Goal: Task Accomplishment & Management: Manage account settings

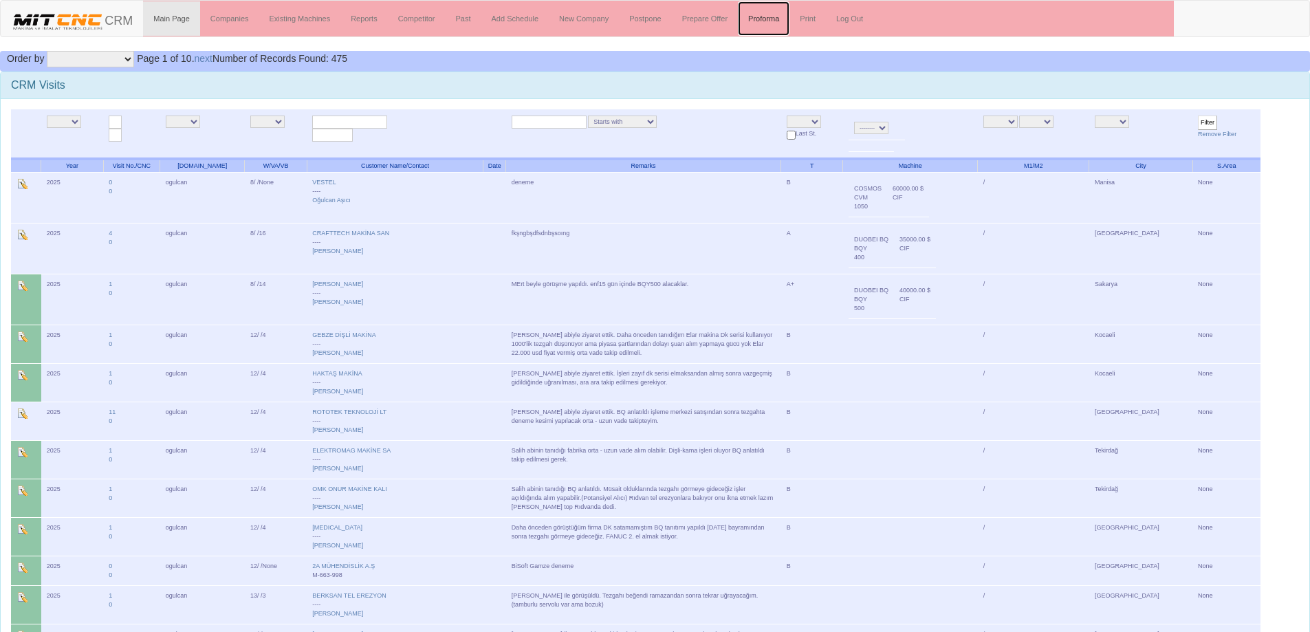
click at [767, 12] on link "Proforma" at bounding box center [764, 18] width 52 height 34
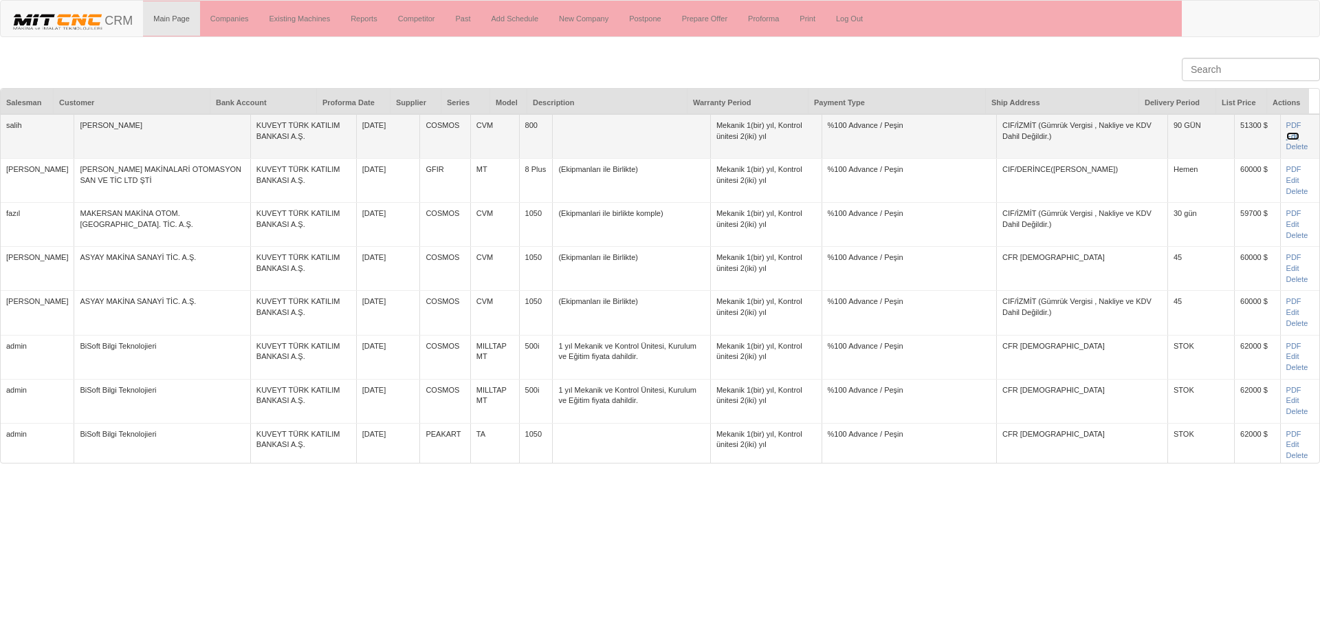
click at [1287, 136] on link "Edit" at bounding box center [1293, 136] width 13 height 8
click at [1287, 127] on link "PDF" at bounding box center [1294, 125] width 15 height 8
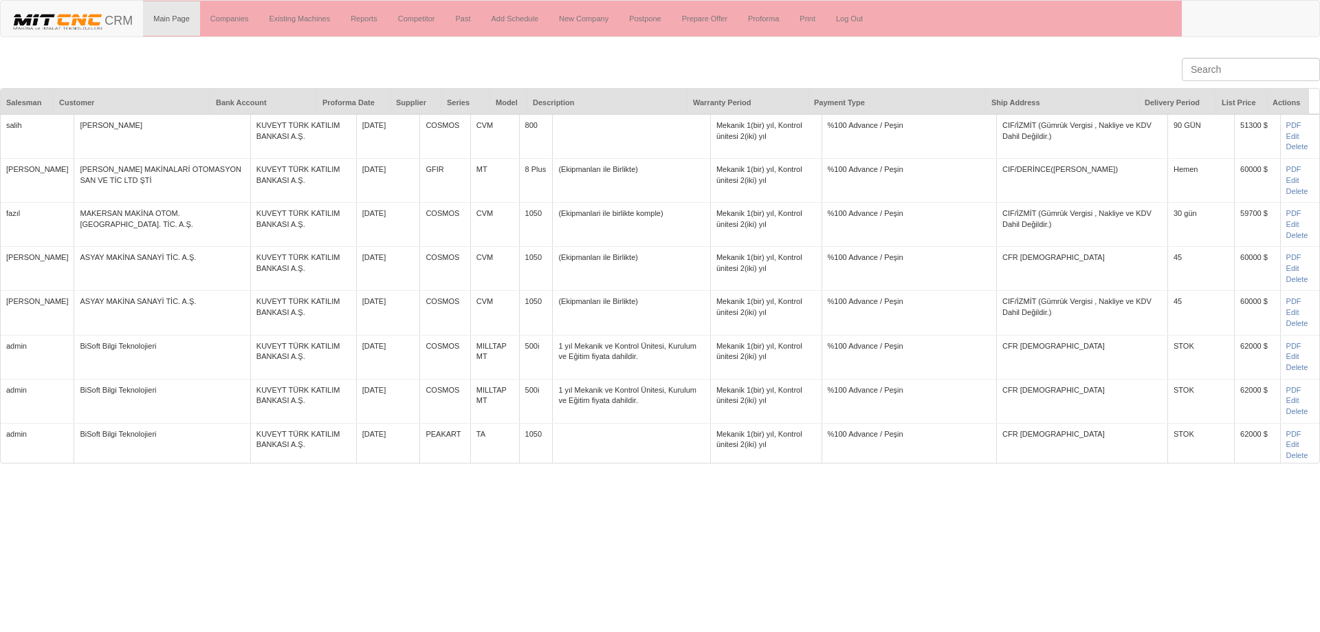
click at [927, 46] on body "Toggle navigation CRM Main Page Companies Existing Machines Reports Competitor …" at bounding box center [660, 232] width 1320 height 464
click at [717, 66] on div "Salesman Customer Bank Account Proforma Date Supplier Series Model Description …" at bounding box center [660, 257] width 1320 height 413
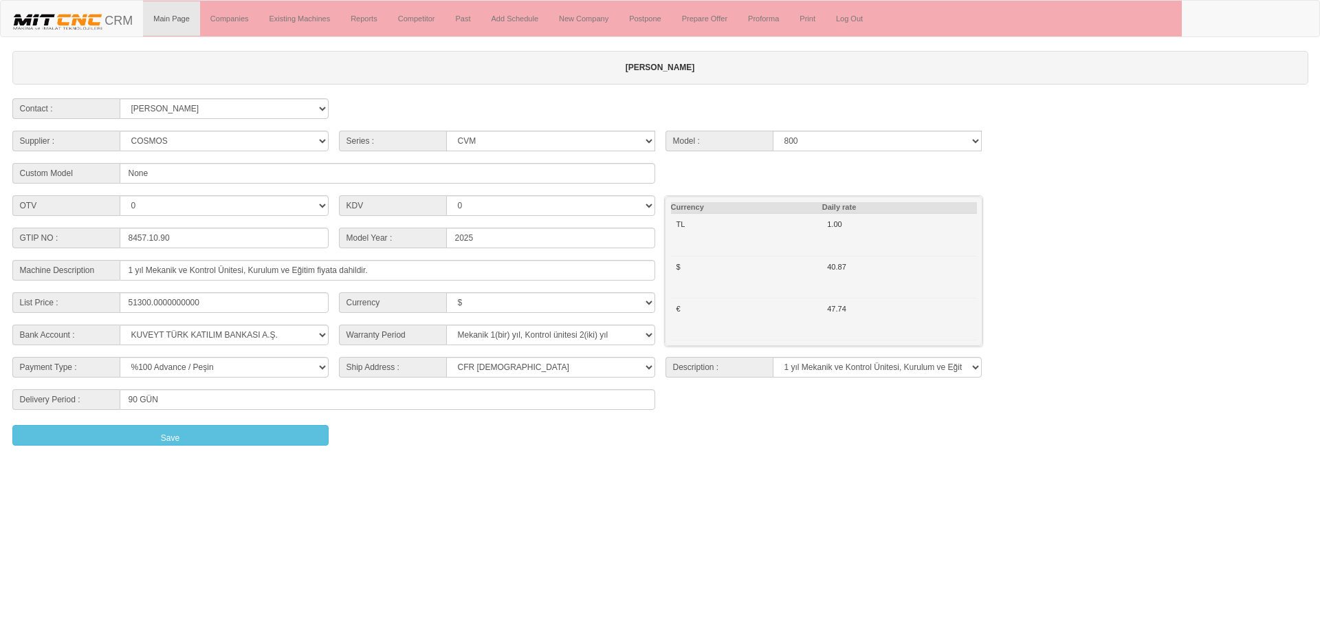
select select "4"
select select "21"
select select "301"
select select "$"
